Goal: Navigation & Orientation: Find specific page/section

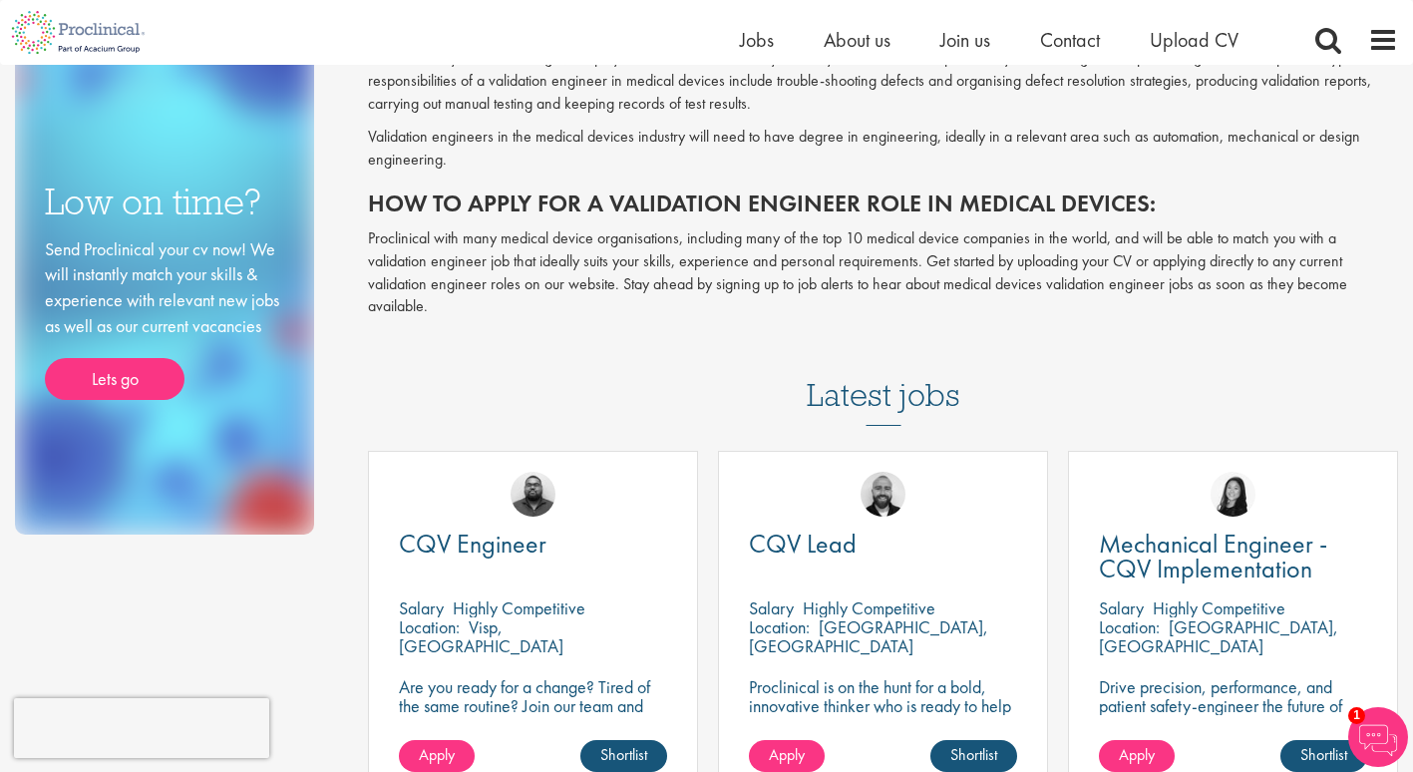
scroll to position [164, 0]
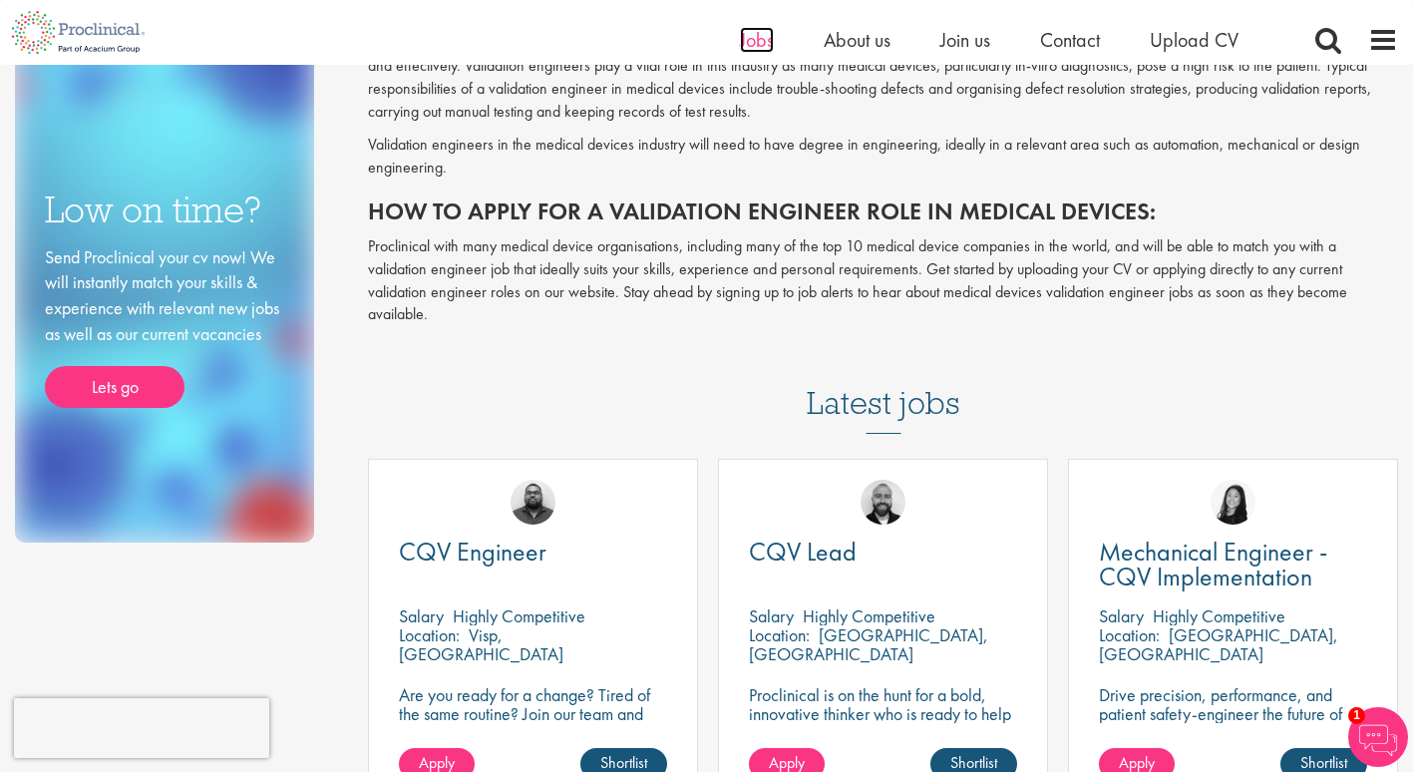
click at [740, 43] on span "Jobs" at bounding box center [757, 40] width 34 height 26
